Goal: Answer question/provide support: Share knowledge or assist other users

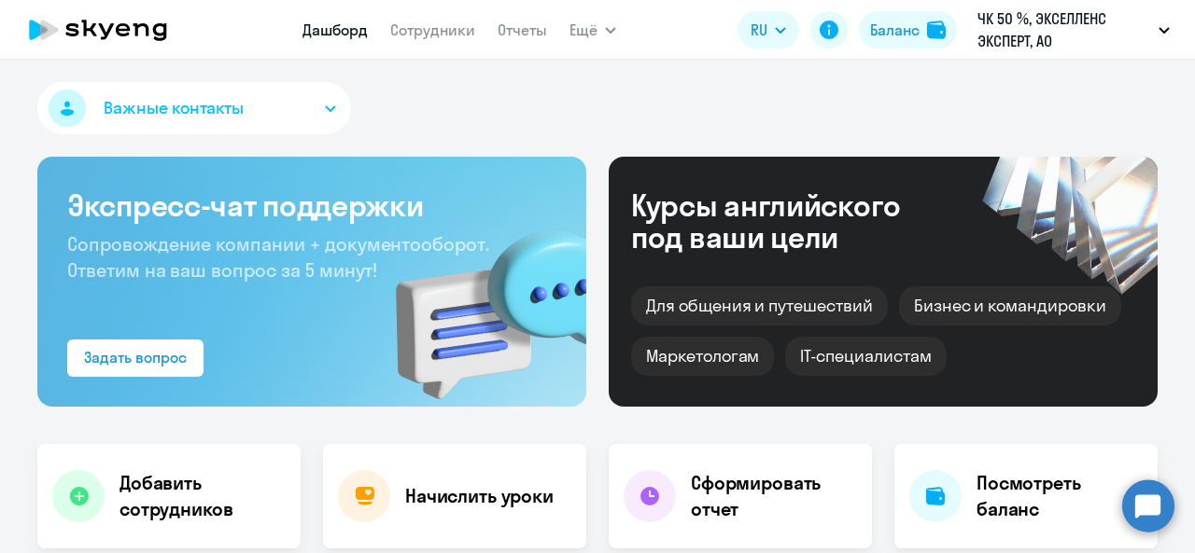
select select "30"
click at [1140, 518] on circle at bounding box center [1148, 506] width 52 height 52
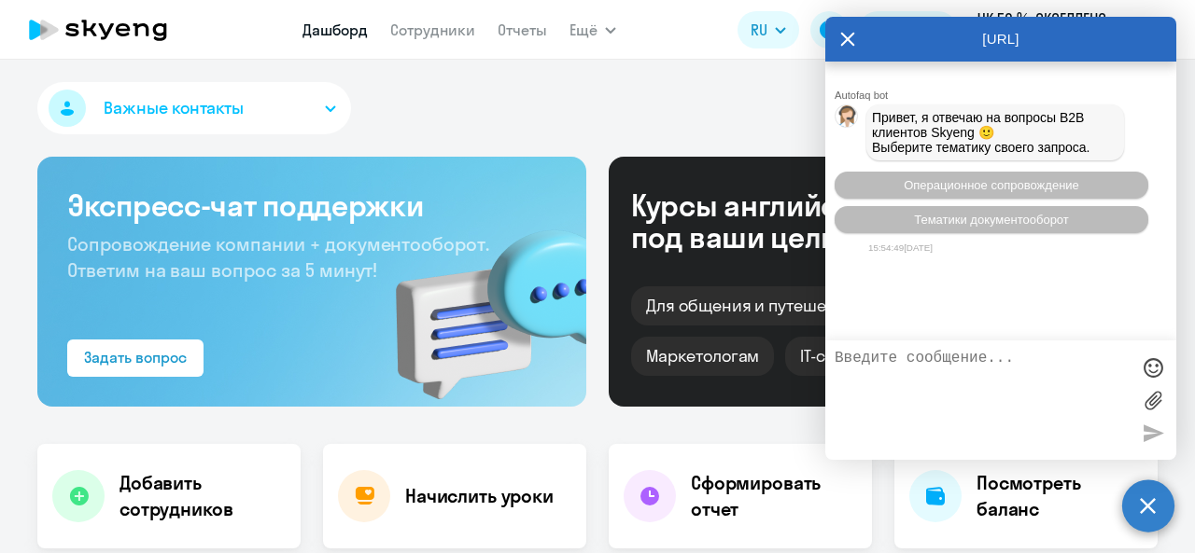
click at [857, 46] on div "[URL]" at bounding box center [1000, 39] width 351 height 45
click at [1163, 524] on circle at bounding box center [1148, 506] width 52 height 52
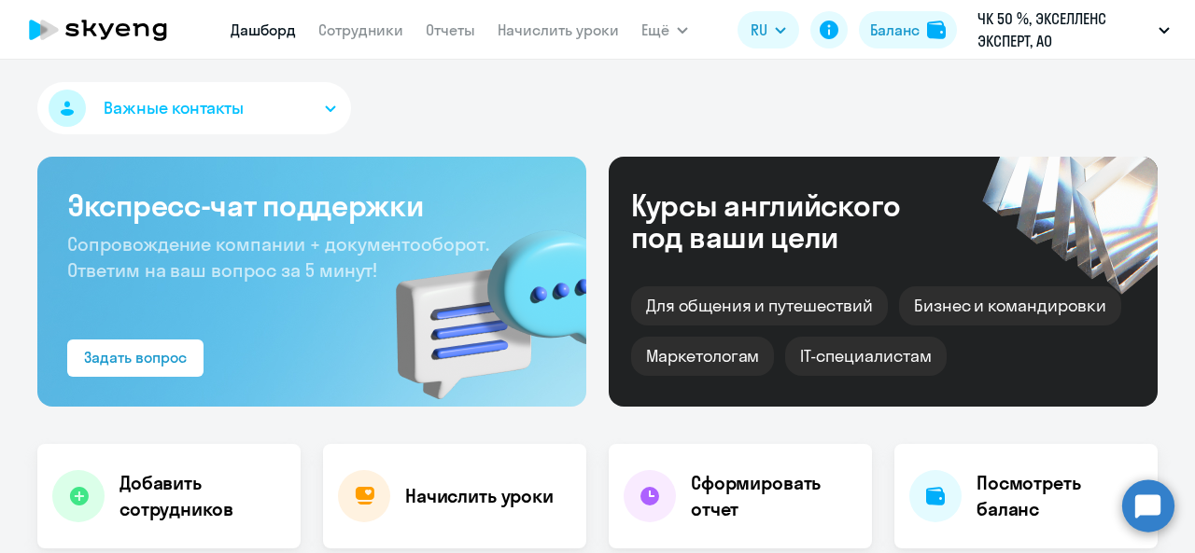
select select "30"
click at [1150, 516] on circle at bounding box center [1148, 506] width 52 height 52
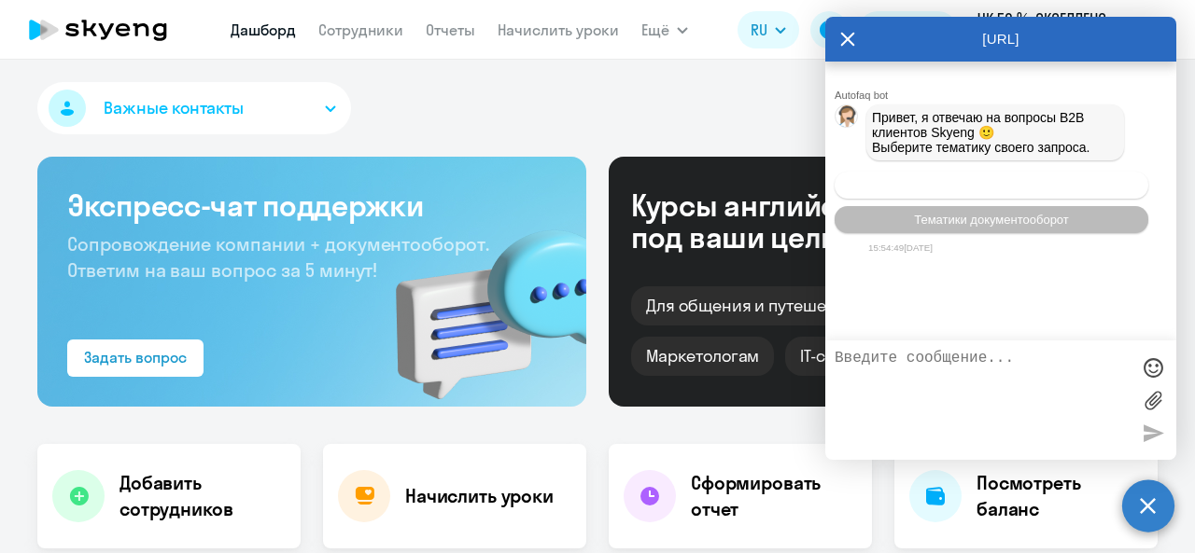
click at [961, 188] on span "Операционное сопровождение" at bounding box center [990, 185] width 175 height 14
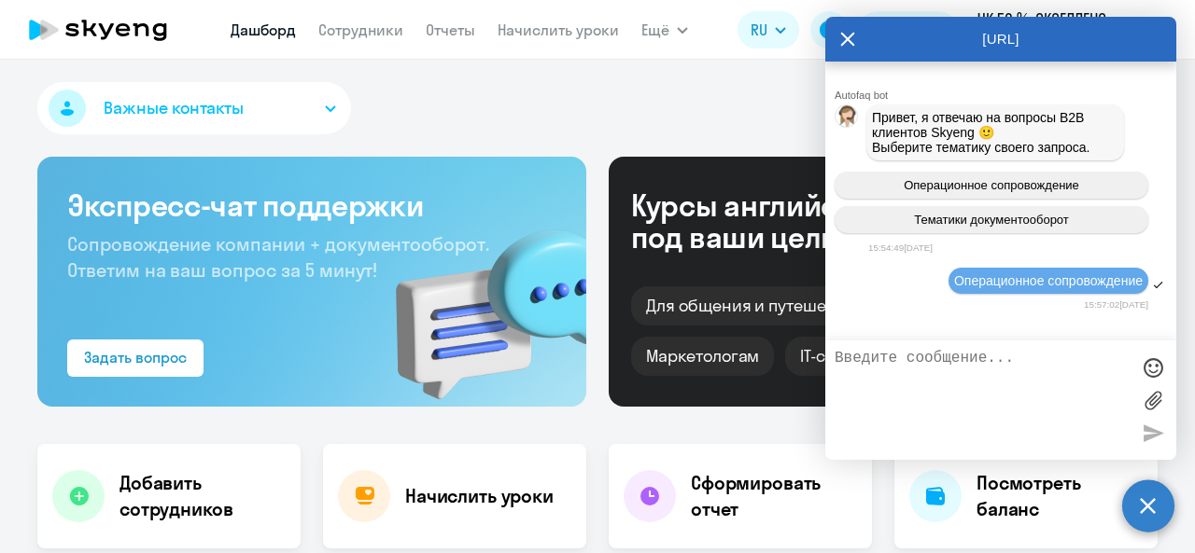
scroll to position [97, 0]
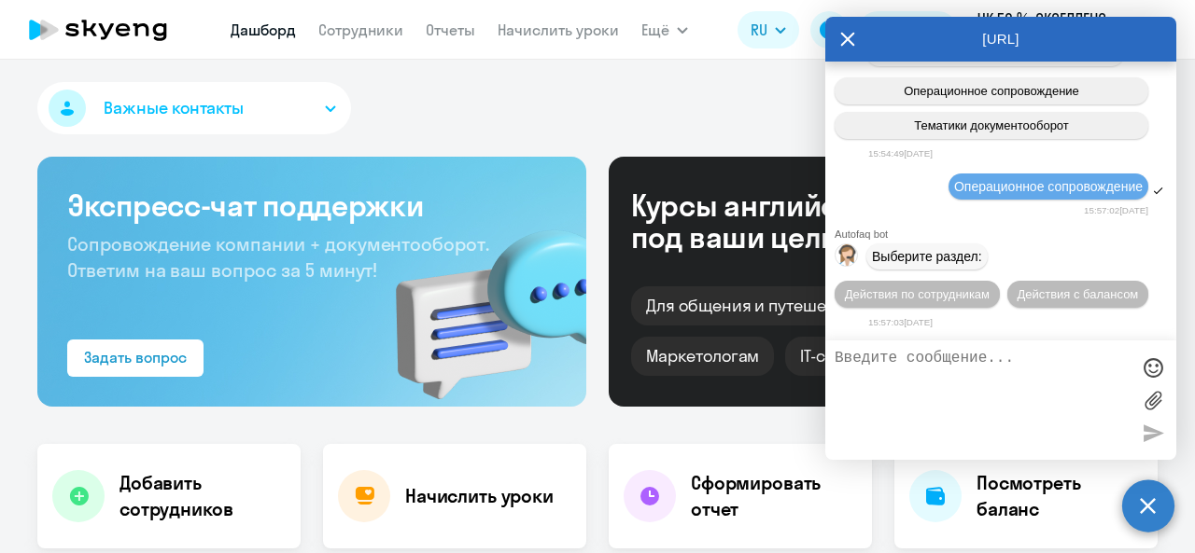
click at [1019, 382] on textarea at bounding box center [981, 400] width 295 height 101
click at [931, 288] on span "Действия по сотрудникам" at bounding box center [917, 294] width 145 height 14
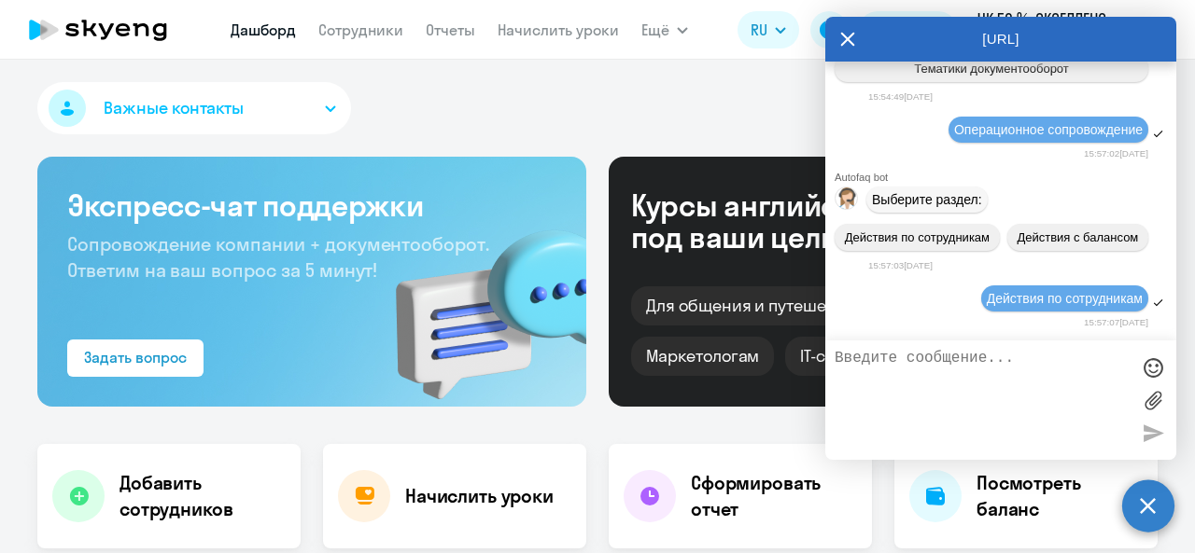
scroll to position [373, 0]
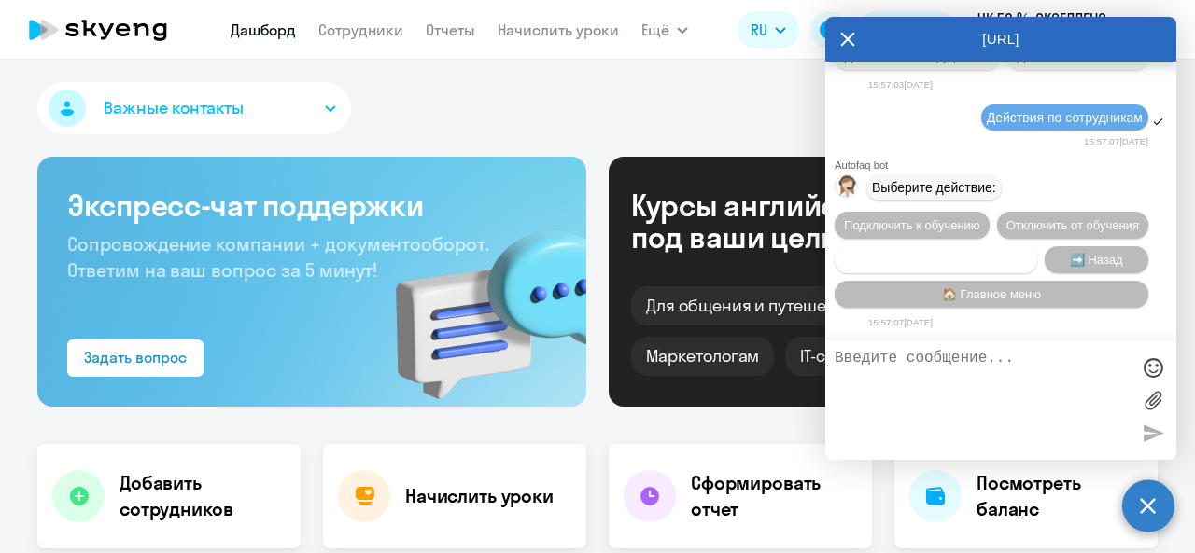
click at [981, 260] on span "Сотруднику нужна помощь" at bounding box center [935, 260] width 151 height 14
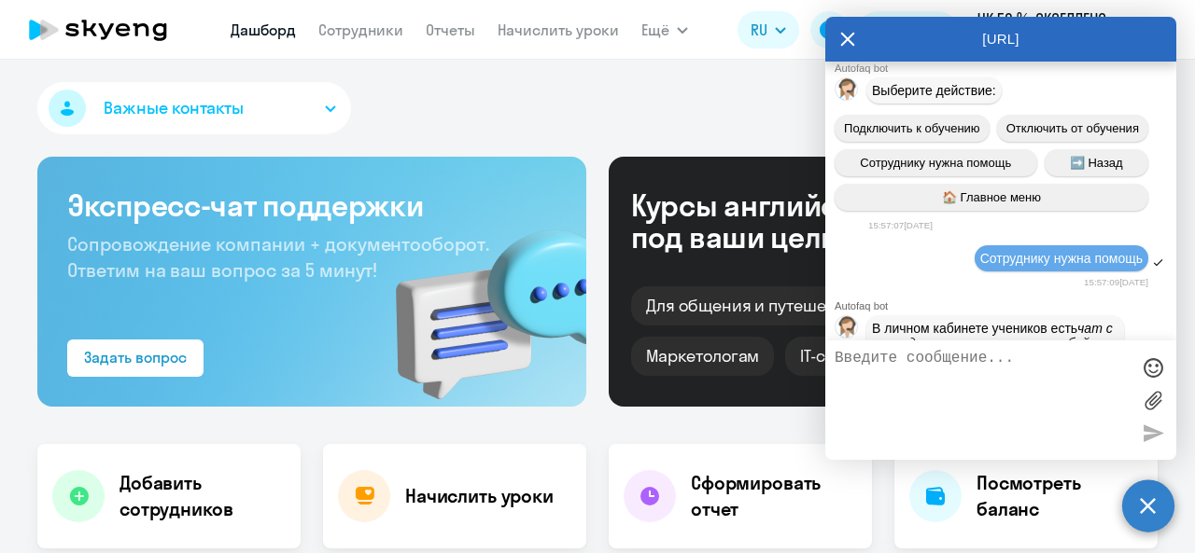
scroll to position [1019, 0]
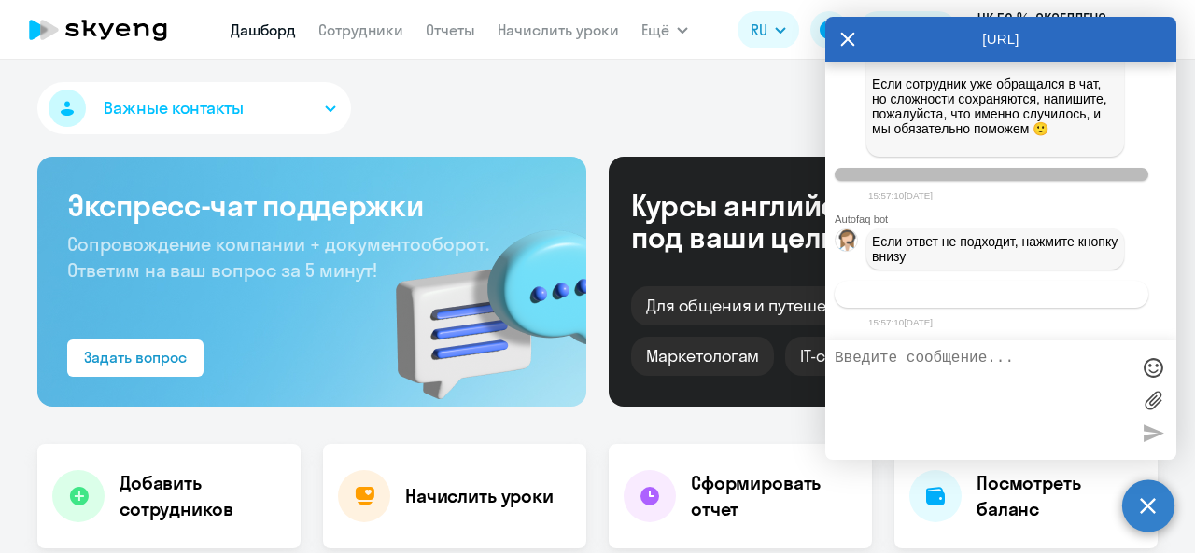
click at [1022, 294] on span "Связаться с менеджером" at bounding box center [990, 294] width 143 height 14
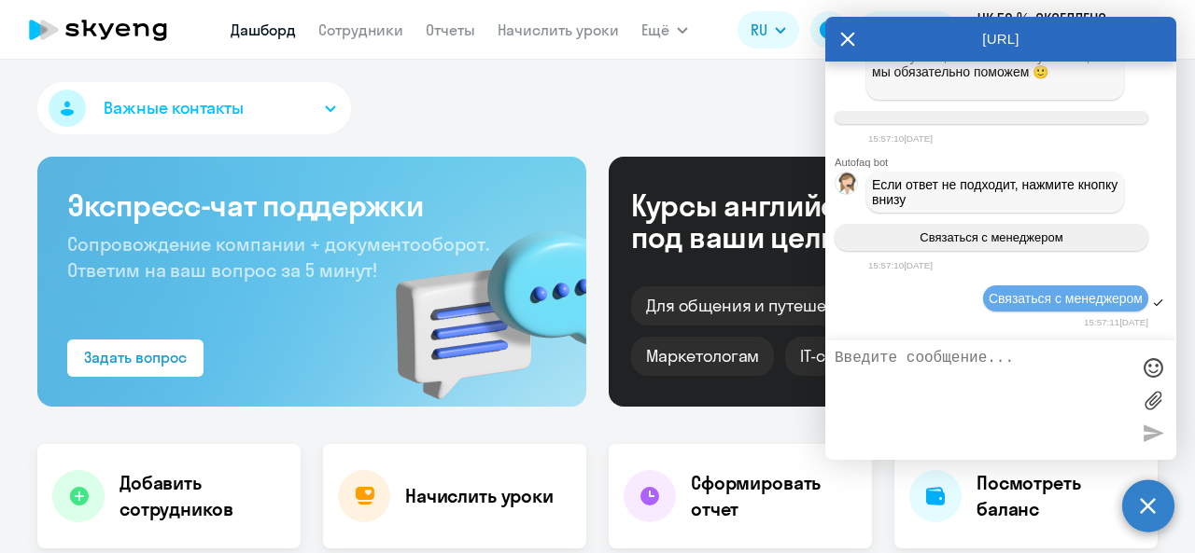
scroll to position [1075, 0]
click at [992, 378] on textarea at bounding box center [981, 400] width 295 height 101
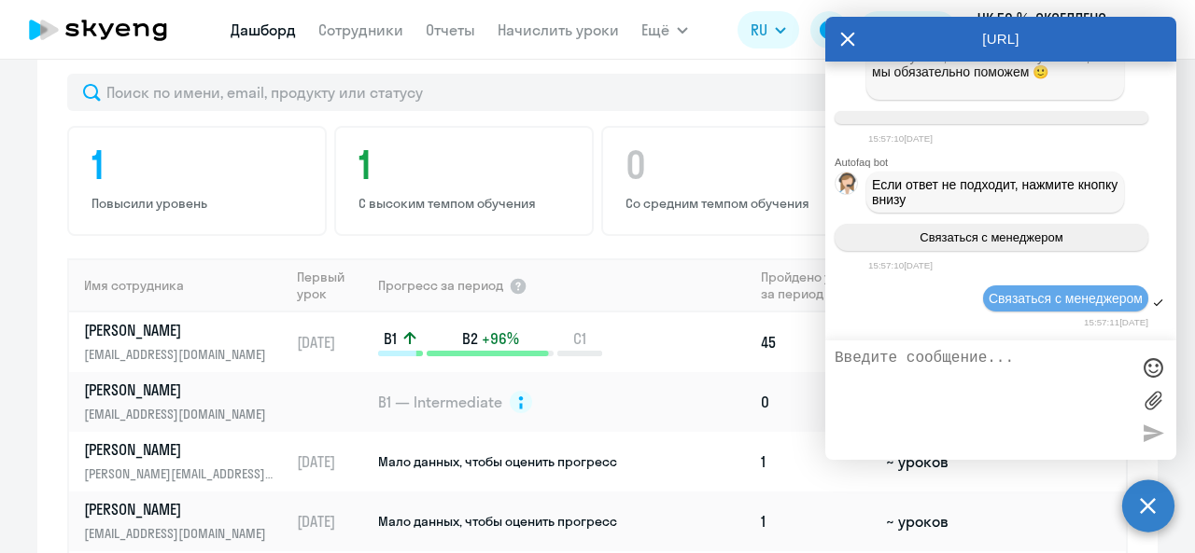
scroll to position [1307, 0]
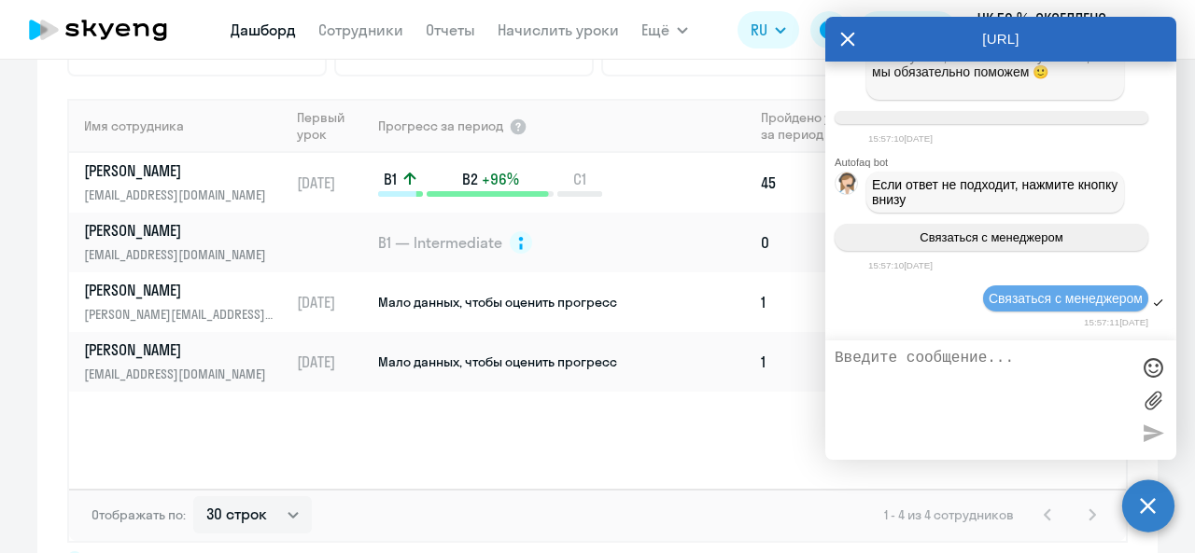
click at [840, 33] on icon at bounding box center [847, 39] width 15 height 45
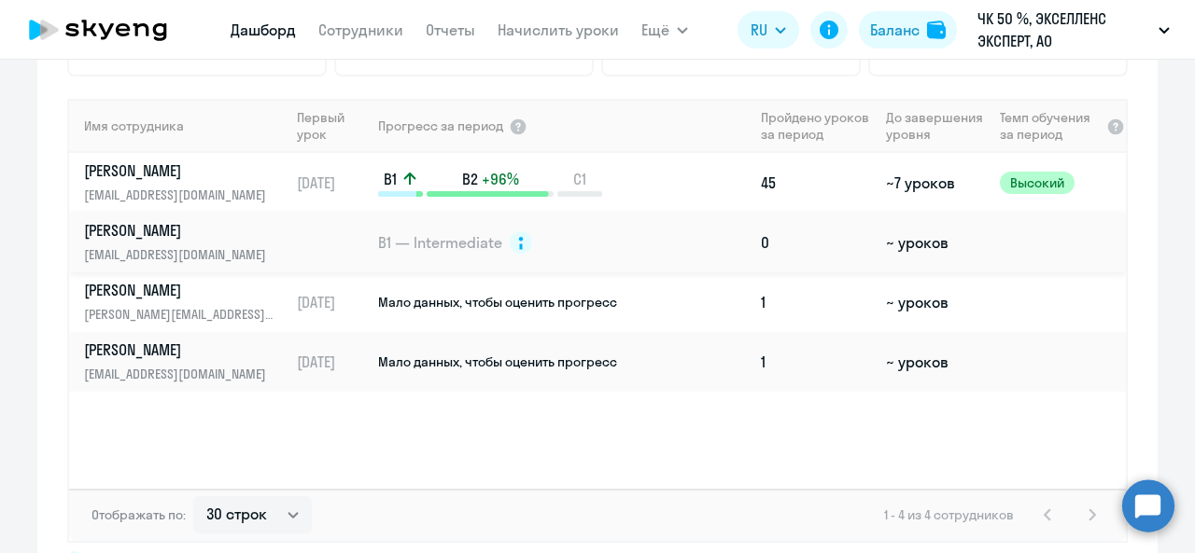
click at [441, 251] on span "B1 — Intermediate" at bounding box center [440, 242] width 124 height 21
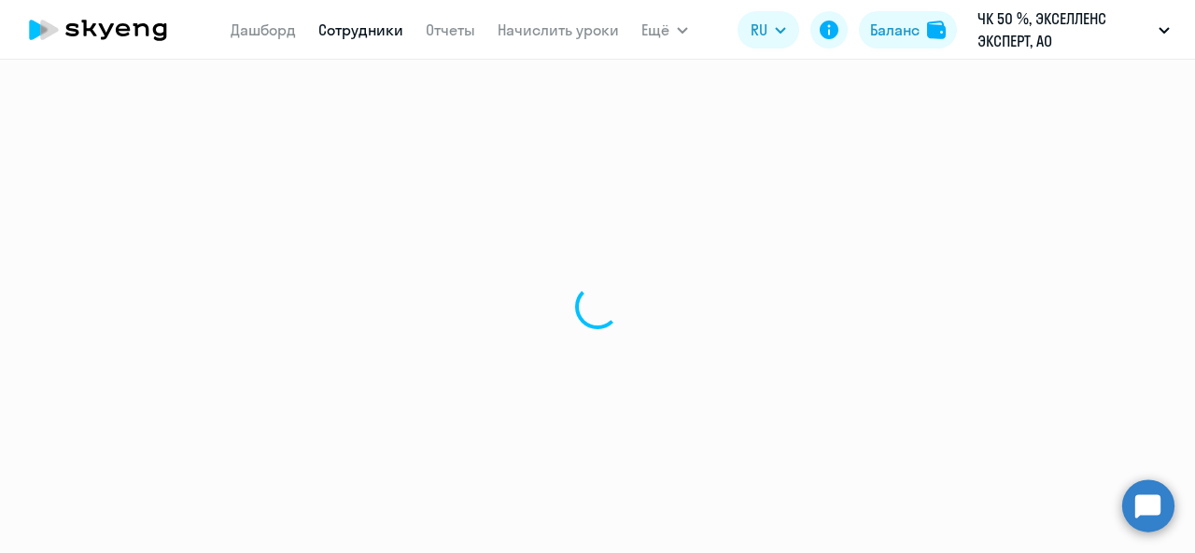
select select "english"
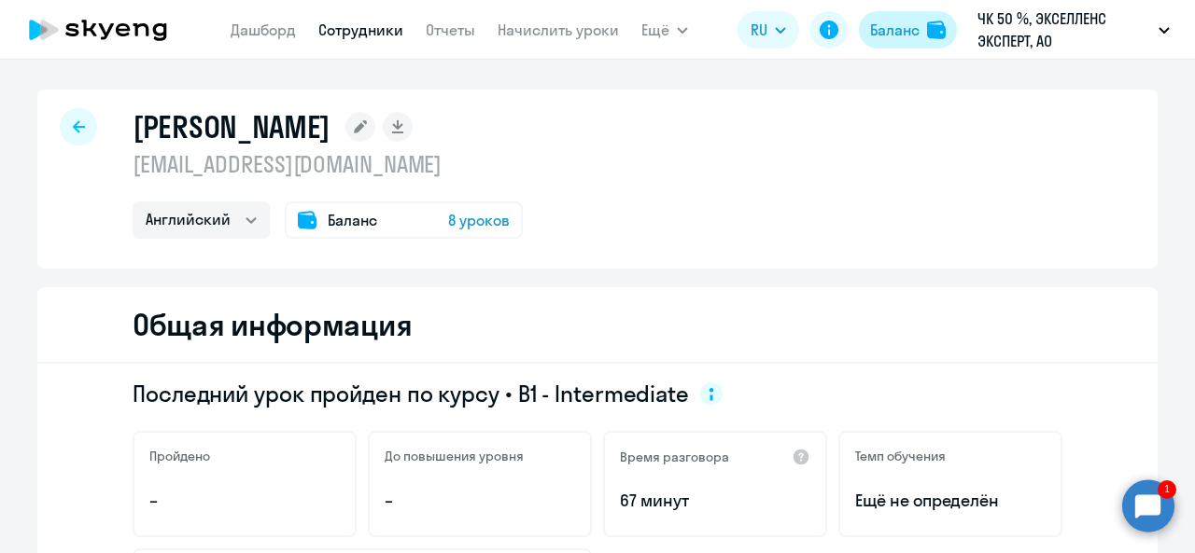
click at [896, 29] on div "Баланс" at bounding box center [894, 30] width 49 height 22
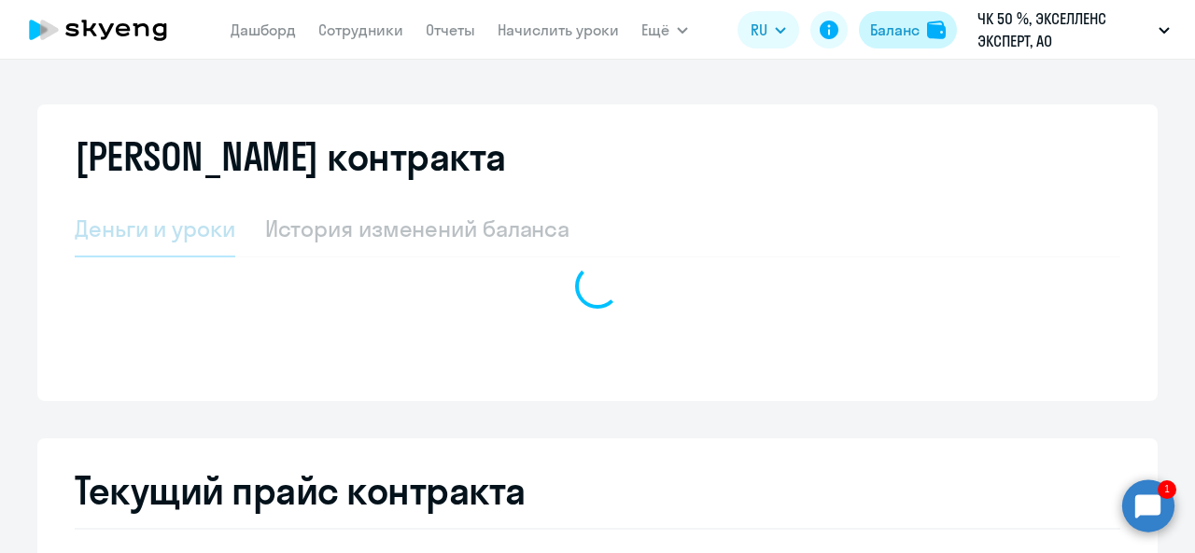
select select "english_adult_not_native_speaker"
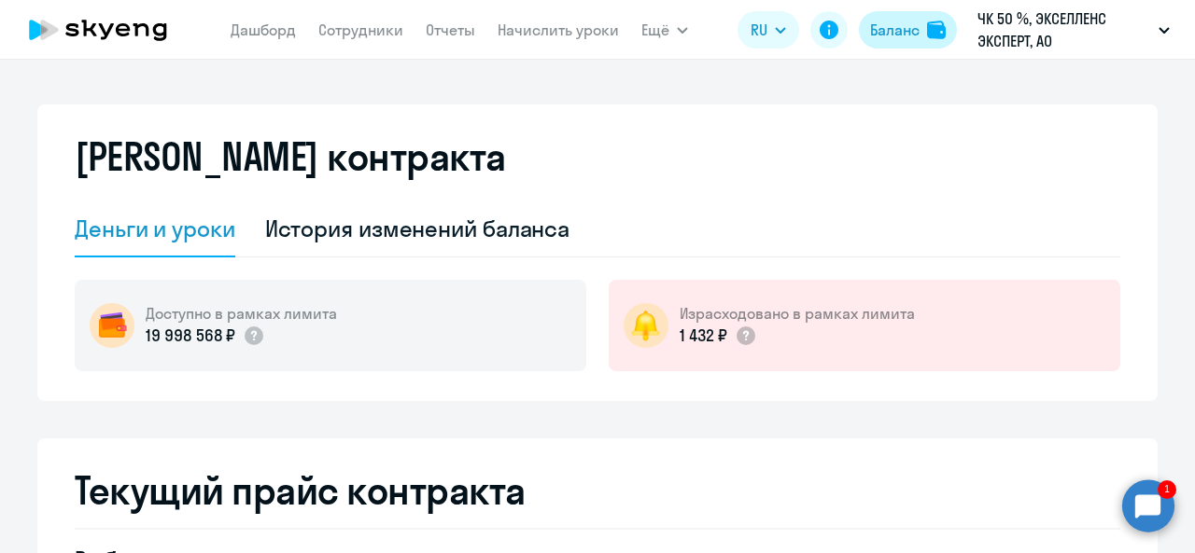
click at [896, 27] on div "Баланс" at bounding box center [894, 30] width 49 height 22
click at [61, 26] on icon at bounding box center [98, 30] width 164 height 47
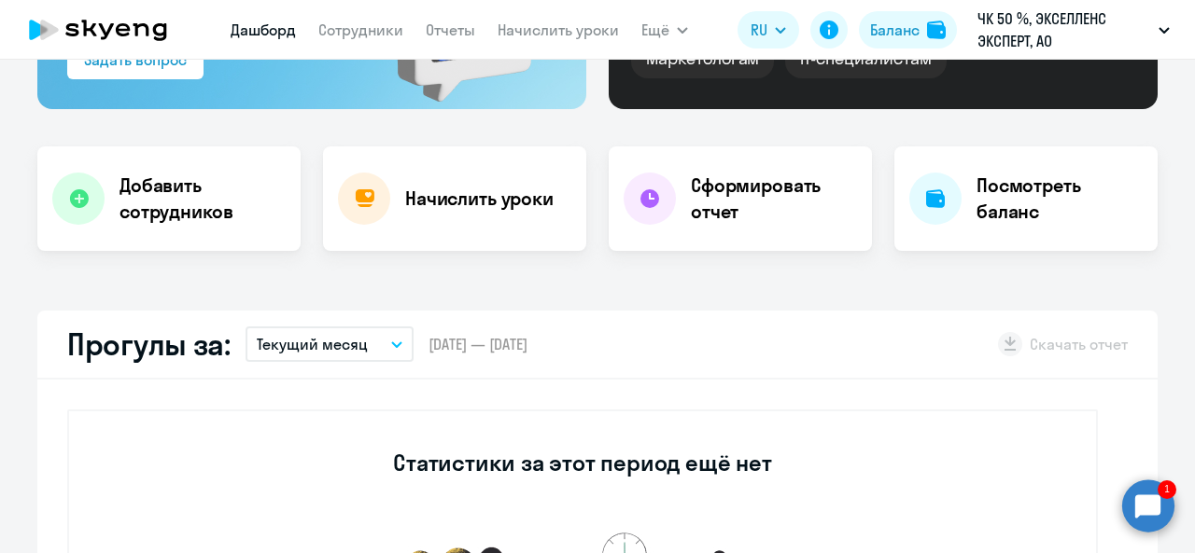
scroll to position [373, 0]
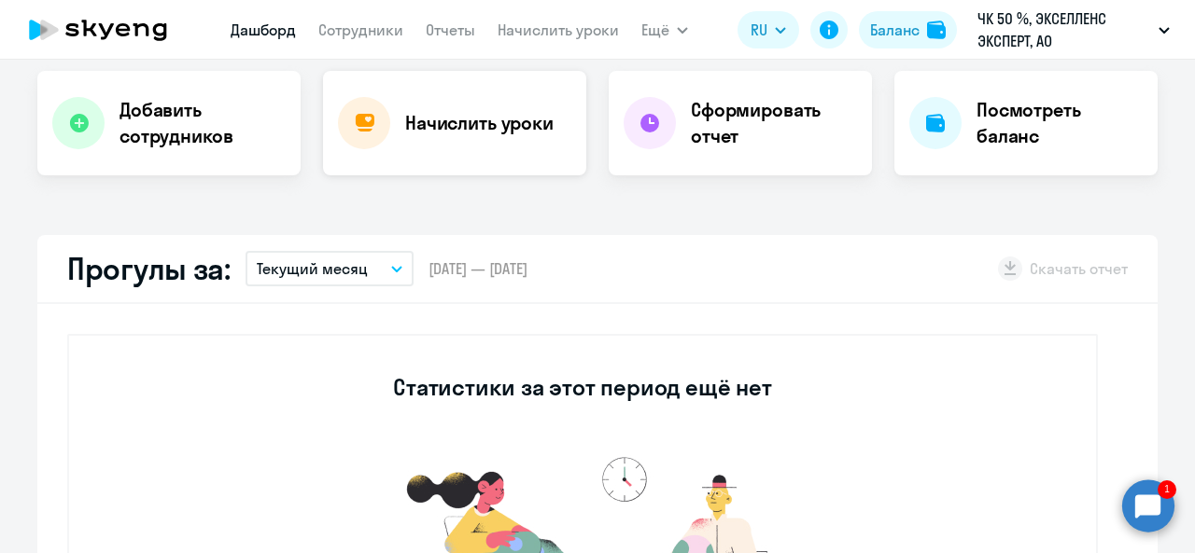
select select "30"
click at [393, 33] on link "Сотрудники" at bounding box center [360, 30] width 85 height 19
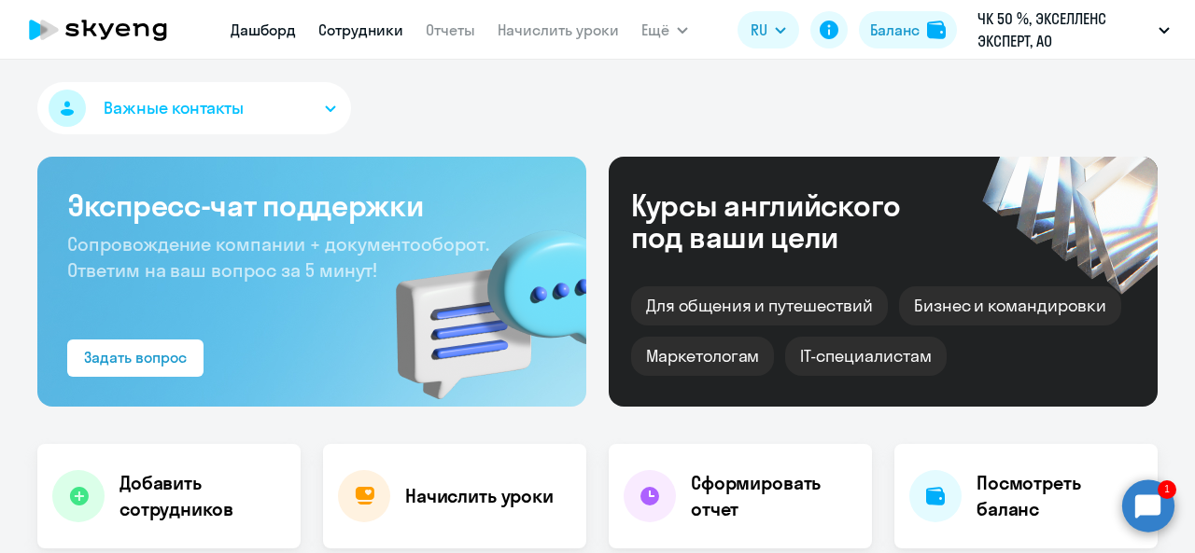
select select "30"
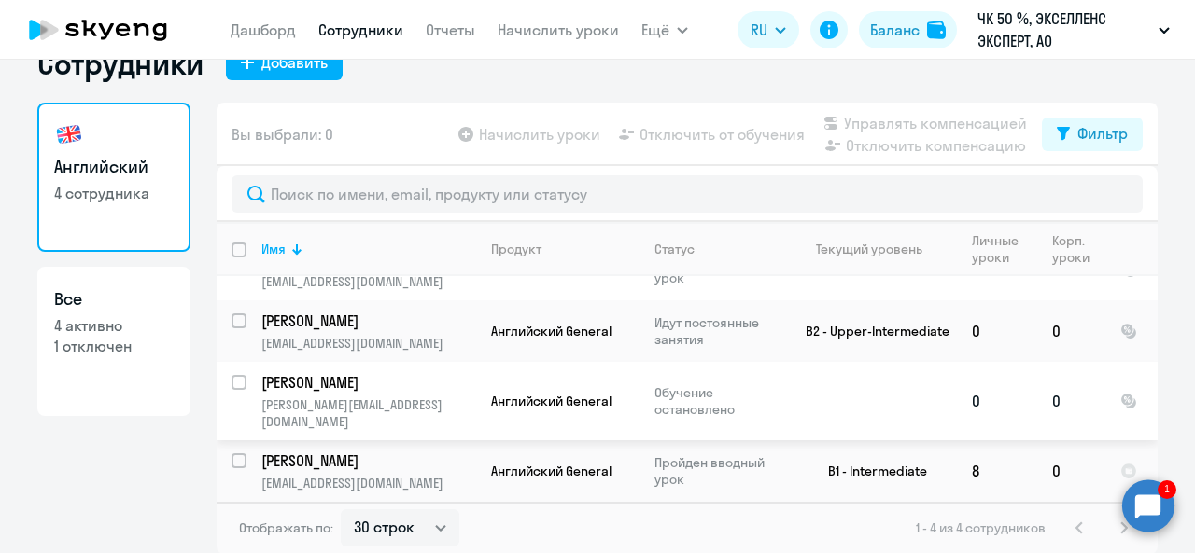
scroll to position [82, 0]
click at [1140, 501] on circle at bounding box center [1148, 506] width 52 height 52
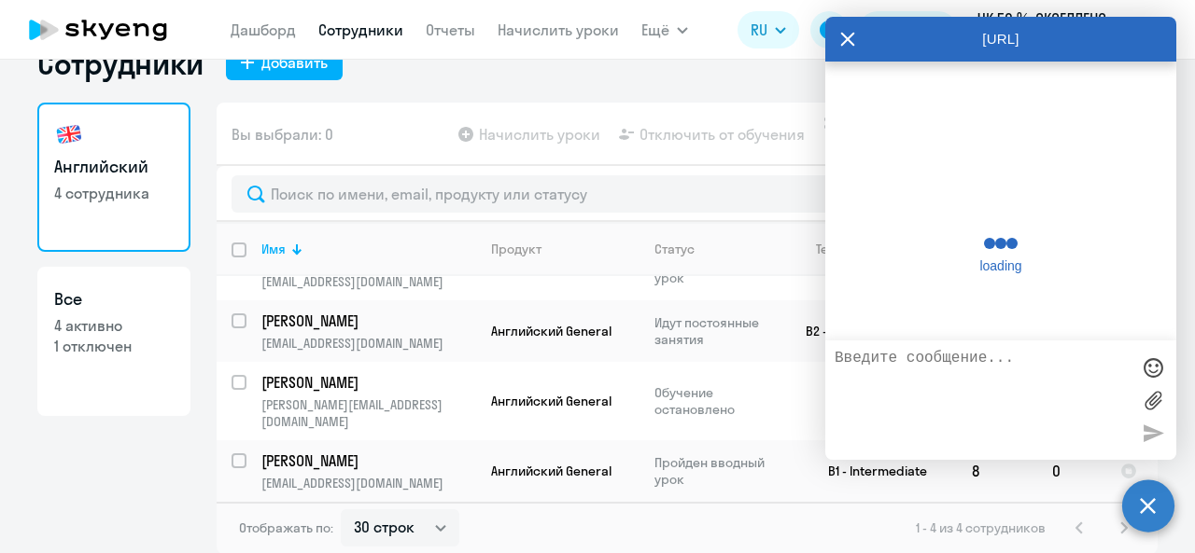
scroll to position [1171, 0]
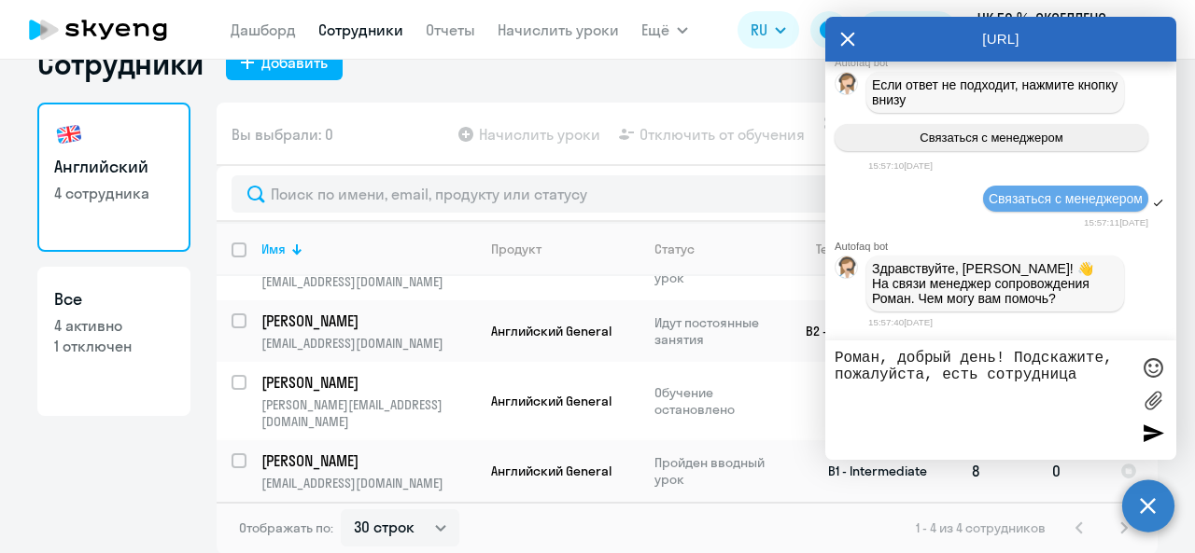
type textarea "Роман, добрый день! Подскажите, пожалуйста, есть сотрудница"
drag, startPoint x: 246, startPoint y: 466, endPoint x: 336, endPoint y: 487, distance: 92.1
click at [336, 487] on td "Ахметшина Эльза elza.akhmetshina@excellence-expert.com" at bounding box center [361, 472] width 230 height 62
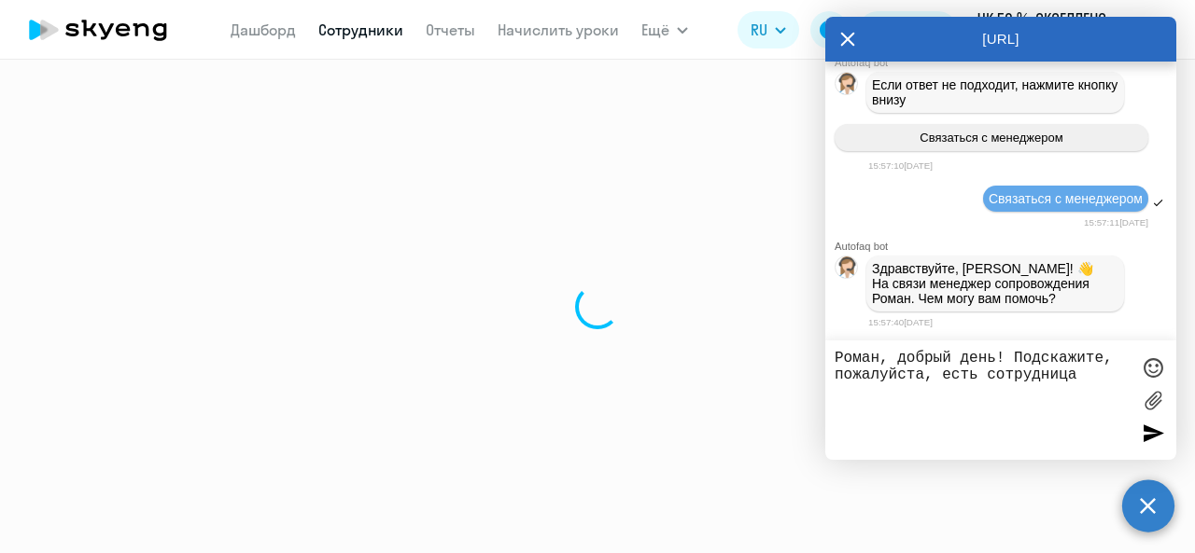
select select "english"
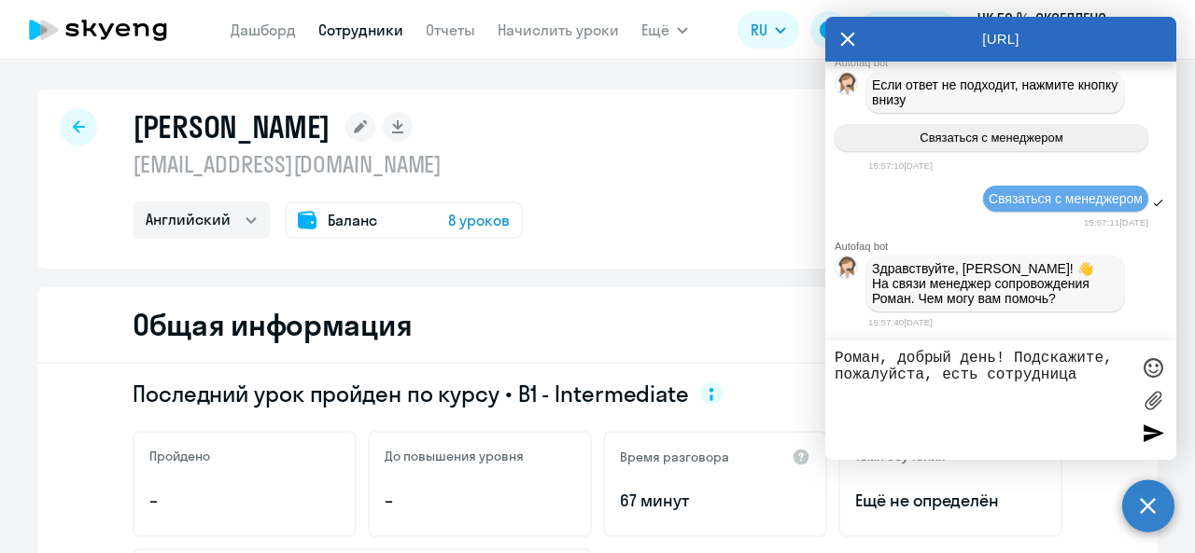
click at [1098, 372] on textarea "Роман, добрый день! Подскажите, пожалуйста, есть сотрудница" at bounding box center [981, 400] width 295 height 101
paste textarea "[EMAIL_ADDRESS][DOMAIN_NAME]"
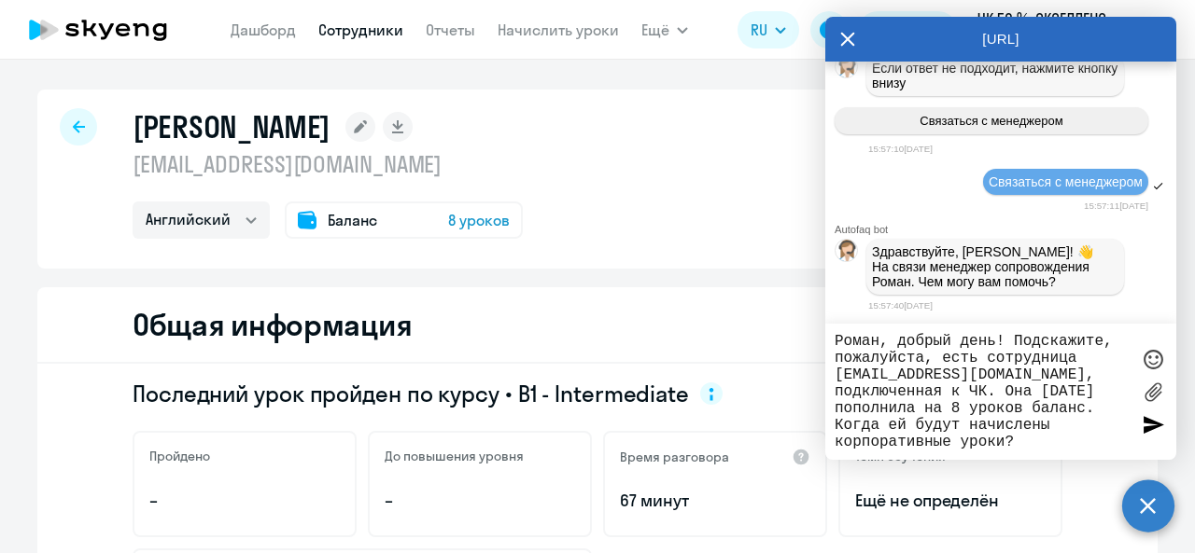
type textarea "Роман, добрый день! Подскажите, пожалуйста, есть сотрудница elza.akhmetshina@ex…"
click at [1147, 423] on div at bounding box center [1153, 425] width 28 height 28
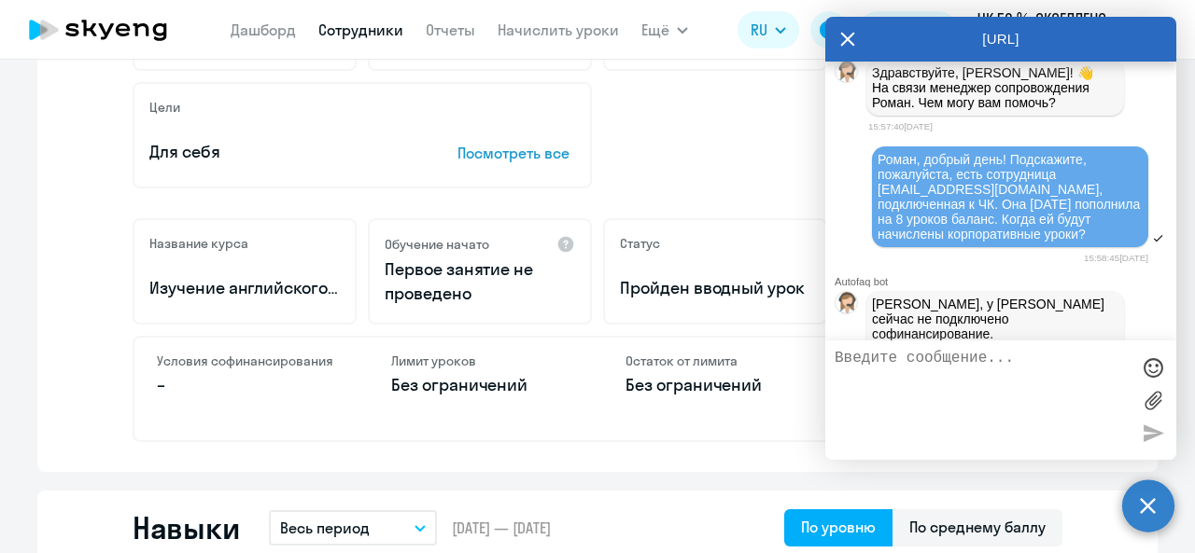
scroll to position [1824, 0]
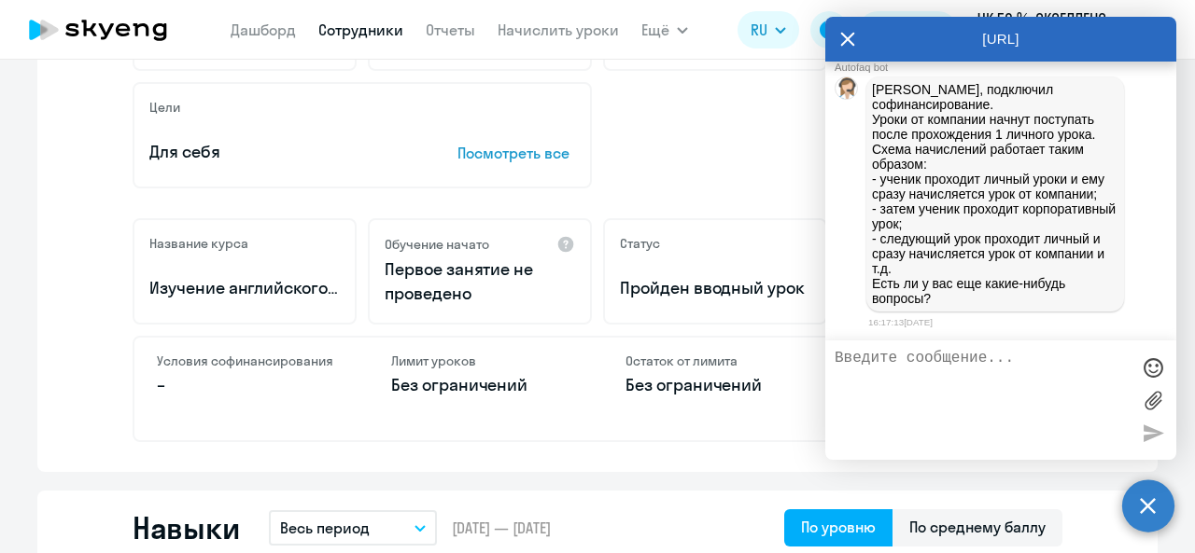
drag, startPoint x: 907, startPoint y: 99, endPoint x: 978, endPoint y: 278, distance: 192.7
click at [978, 278] on p "Олеся, подключил софинансирование. Уроки от компании начнут поступать после про…" at bounding box center [995, 194] width 246 height 224
click at [897, 107] on p "Олеся, подключил софинансирование. Уроки от компании начнут поступать после про…" at bounding box center [995, 194] width 246 height 224
drag, startPoint x: 874, startPoint y: 101, endPoint x: 944, endPoint y: 273, distance: 186.3
click at [944, 273] on p "Олеся, подключил софинансирование. Уроки от компании начнут поступать после про…" at bounding box center [995, 194] width 246 height 224
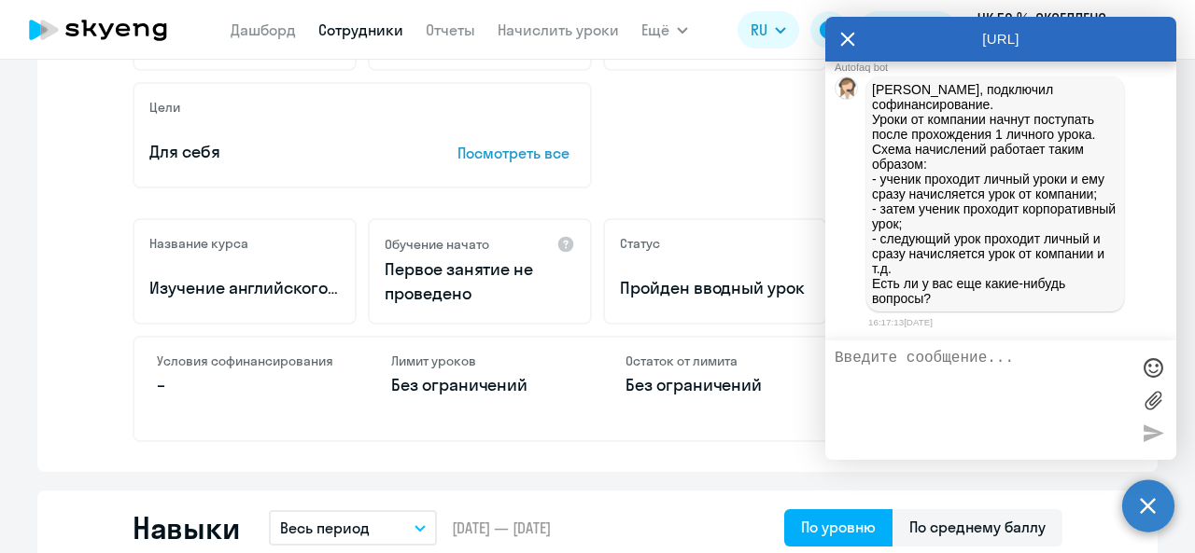
copy p "Уроки от компании начнут поступать после прохождения 1 личного урока. Схема нач…"
click at [936, 374] on textarea at bounding box center [981, 400] width 295 height 101
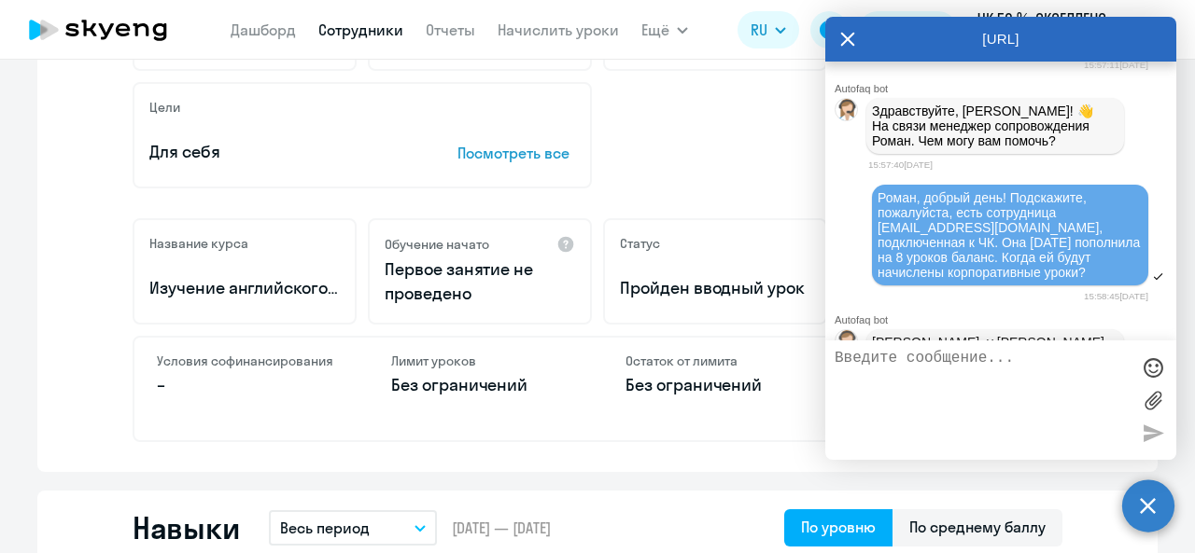
scroll to position [1264, 0]
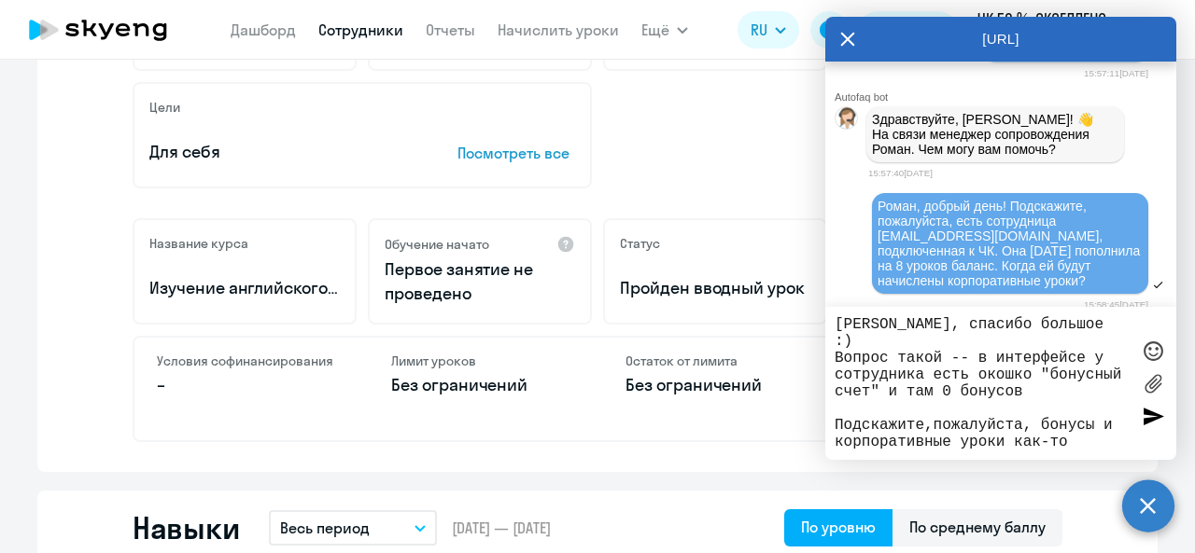
type textarea "Роман, спасибо большое :) Вопрос такой -- в интерфейсе у сотрудника есть окошко…"
click at [1137, 419] on div "Роман, спасибо большое :) Вопрос такой -- в интерфейсе у сотрудника есть окошко…" at bounding box center [1000, 383] width 351 height 153
click at [1151, 419] on div at bounding box center [1153, 416] width 28 height 28
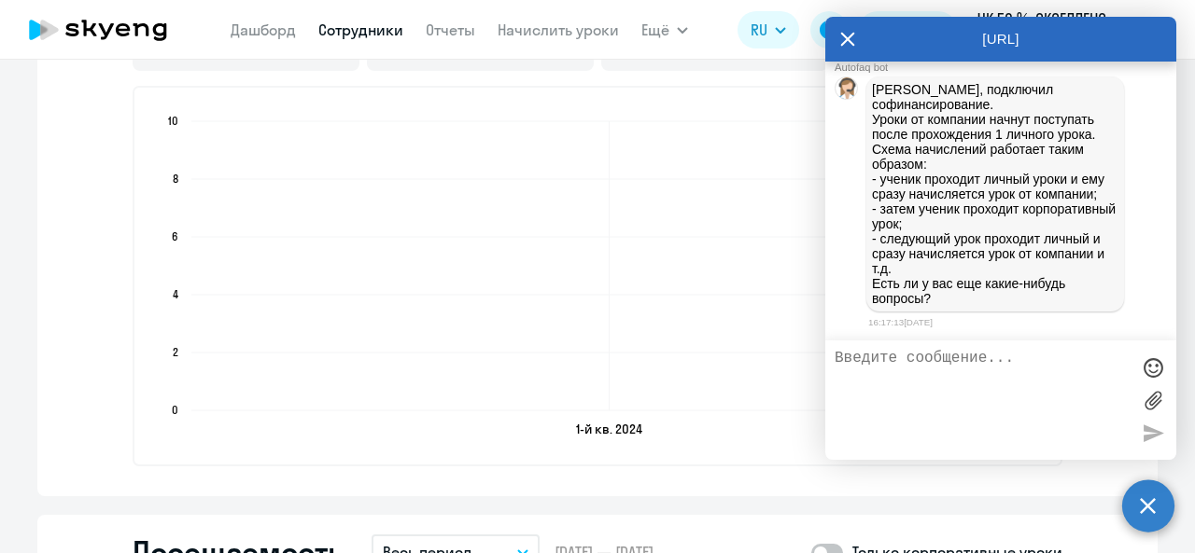
scroll to position [1824, 0]
drag, startPoint x: 874, startPoint y: 105, endPoint x: 1000, endPoint y: 313, distance: 242.0
click at [1000, 313] on div "Олеся, подключил софинансирование. Уроки от компании начнут поступать после про…" at bounding box center [1000, 194] width 351 height 243
copy p "Уроки от компании начнут поступать после прохождения 1 личного урока. Схема нач…"
click at [1015, 281] on p "Олеся, подключил софинансирование. Уроки от компании начнут поступать после про…" at bounding box center [995, 194] width 246 height 224
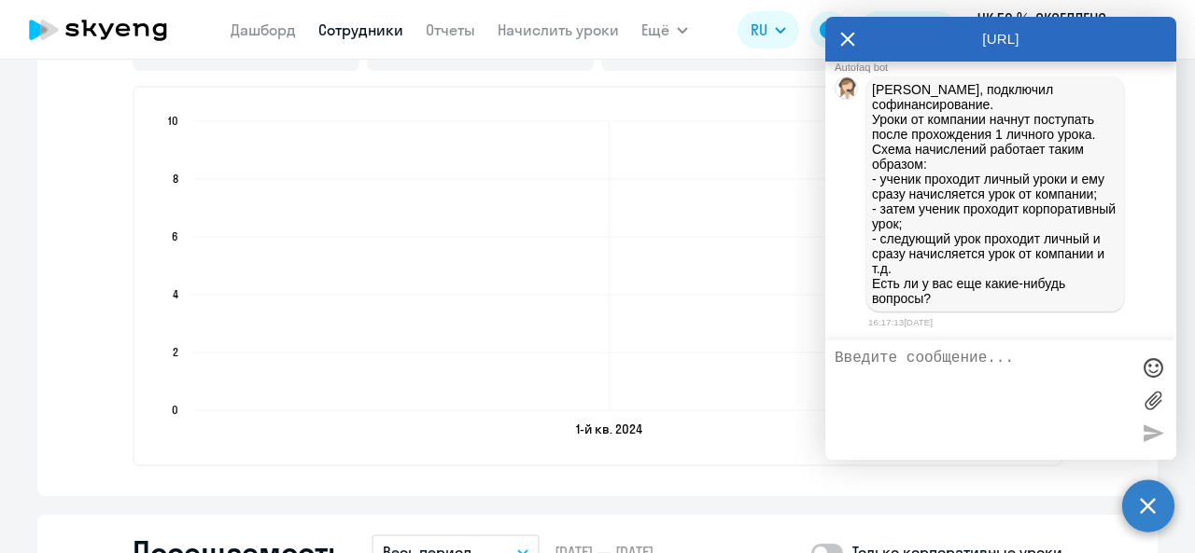
click at [902, 223] on p "Олеся, подключил софинансирование. Уроки от компании начнут поступать после про…" at bounding box center [995, 194] width 246 height 224
